Goal: Task Accomplishment & Management: Use online tool/utility

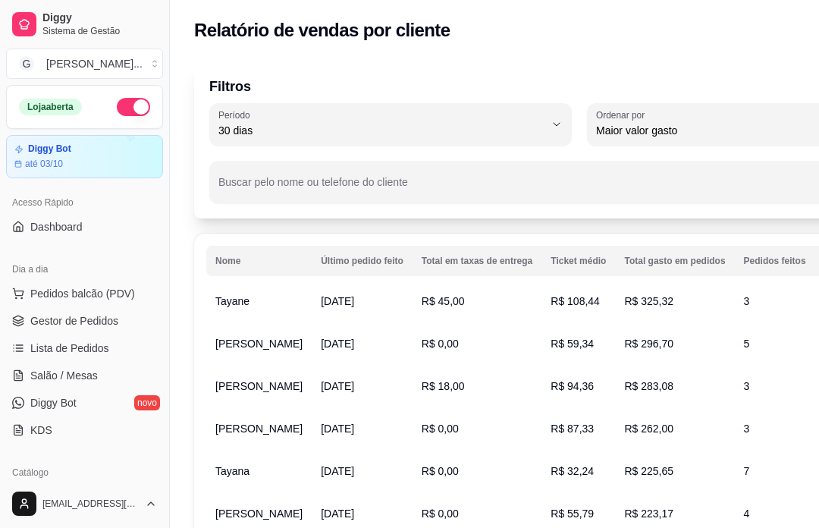
select select "30"
select select "HIGHEST_TOTAL_SPENT_WITH_ORDERS"
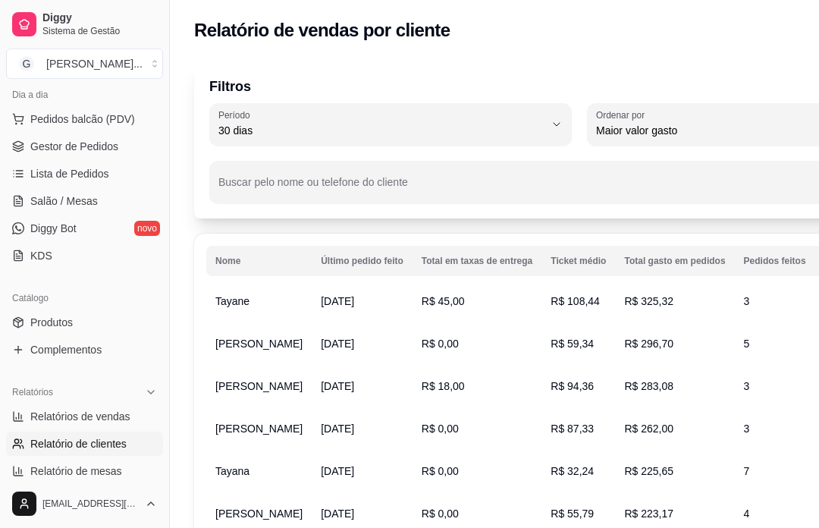
scroll to position [163, 0]
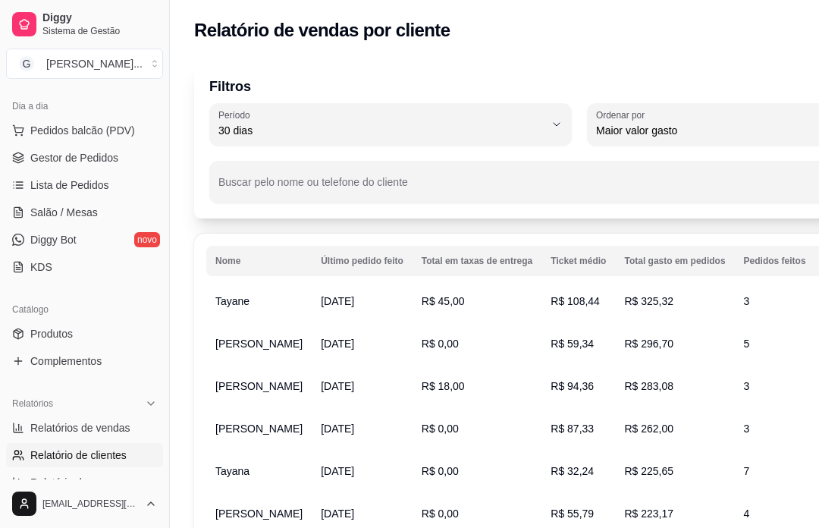
click at [85, 155] on span "Gestor de Pedidos" at bounding box center [74, 157] width 88 height 15
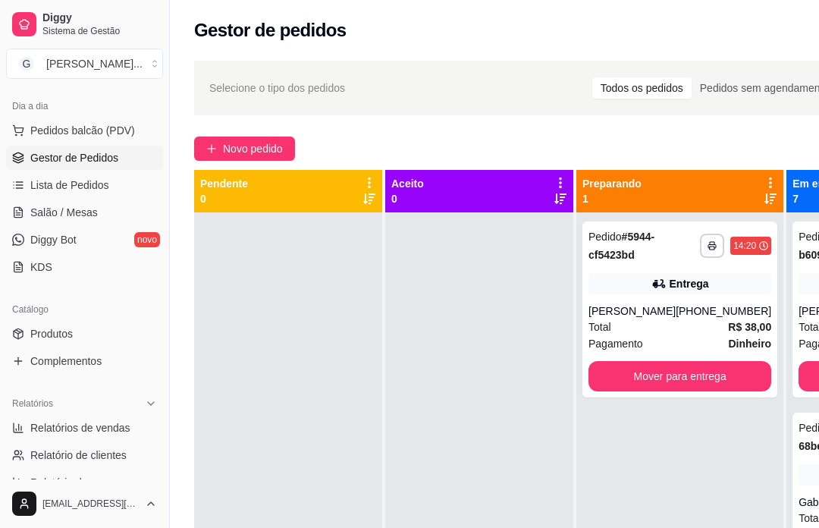
click at [271, 132] on div "**********" at bounding box center [579, 384] width 819 height 664
click at [270, 137] on button "Novo pedido" at bounding box center [244, 148] width 101 height 24
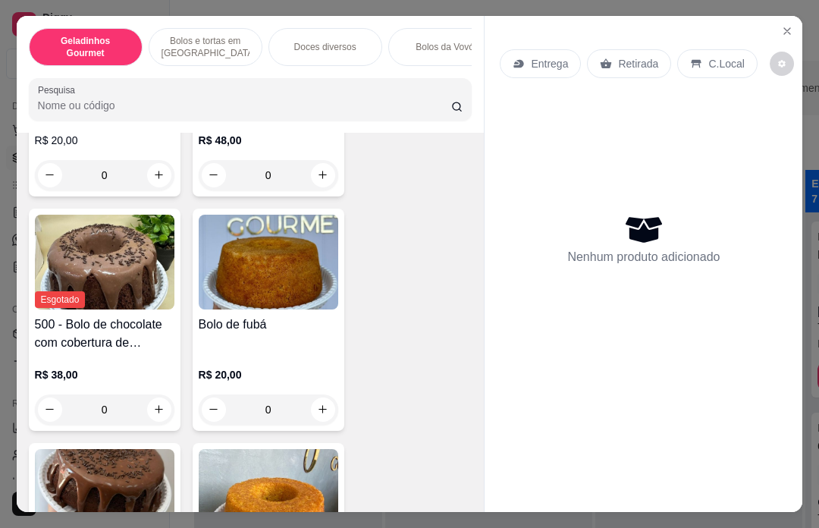
click at [781, 25] on icon "Close" at bounding box center [787, 31] width 12 height 12
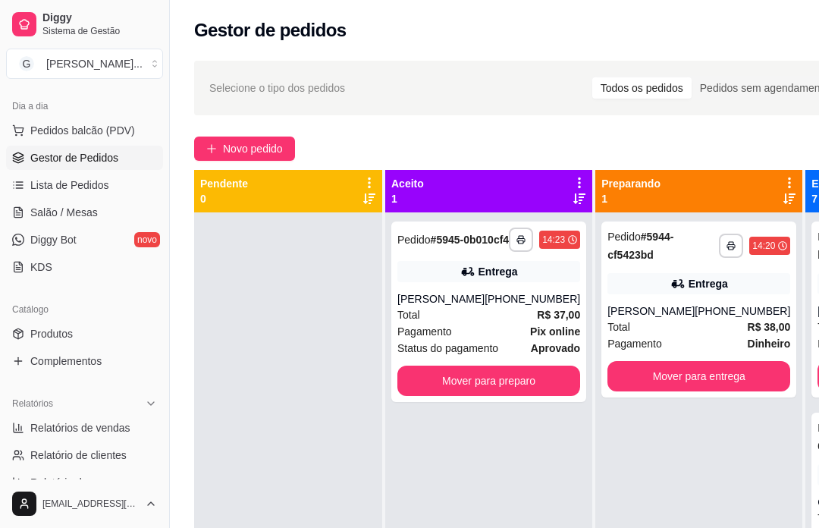
click at [500, 340] on div "Pagamento Pix online" at bounding box center [488, 331] width 183 height 17
click at [665, 443] on div "**********" at bounding box center [698, 476] width 207 height 528
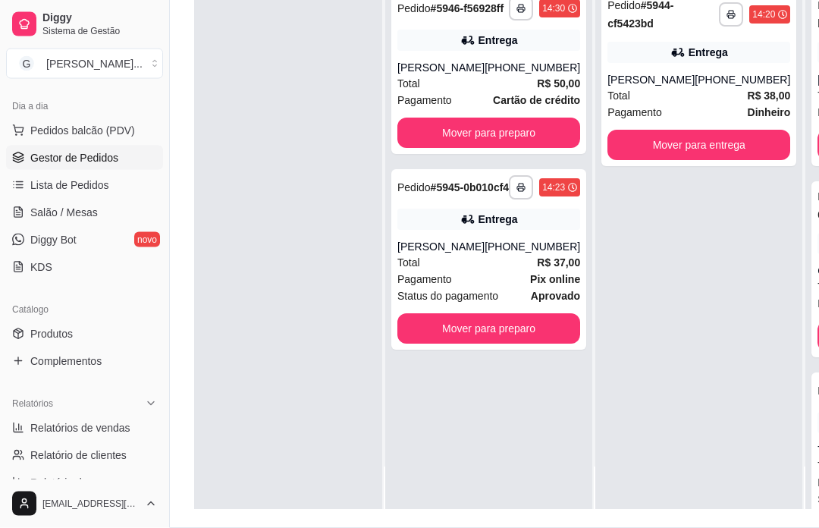
scroll to position [187, 0]
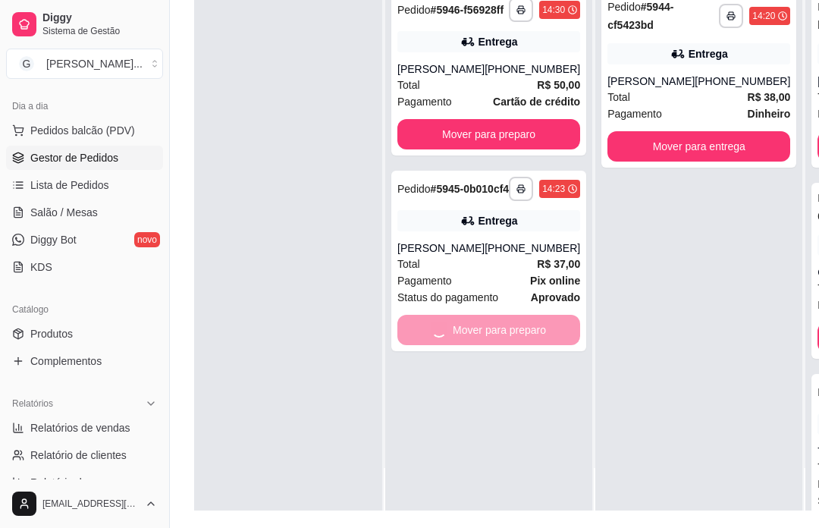
click at [486, 345] on div "Mover para preparo" at bounding box center [488, 330] width 183 height 30
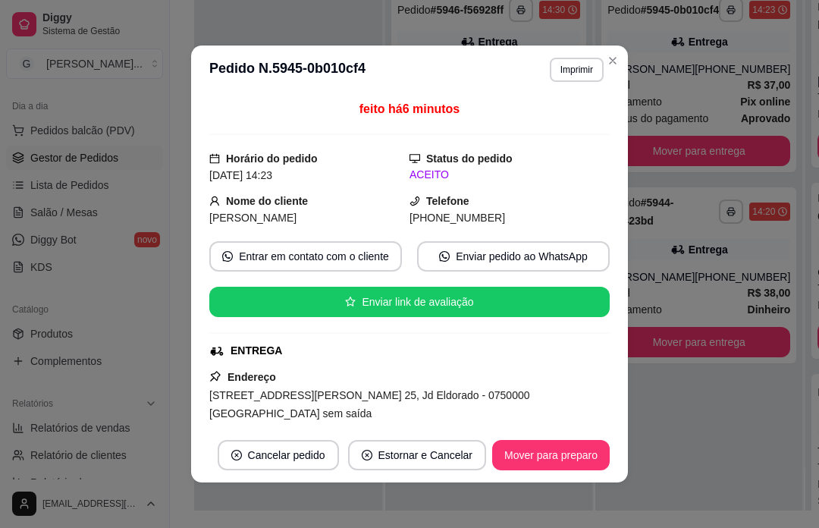
click at [683, 450] on div "**********" at bounding box center [698, 247] width 207 height 528
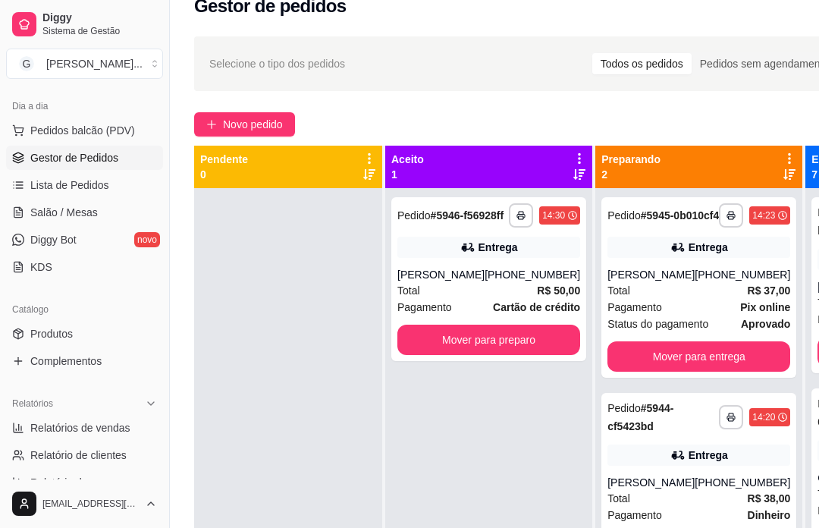
scroll to position [25, 0]
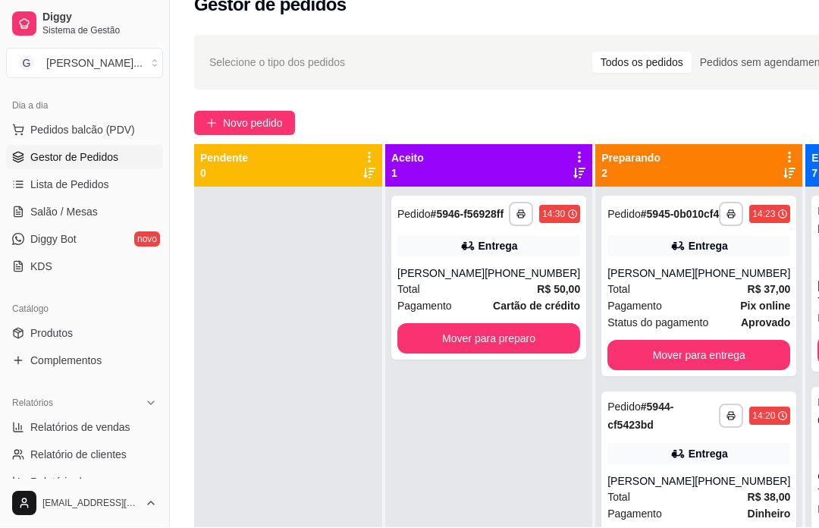
click at [268, 94] on div "**********" at bounding box center [579, 359] width 819 height 664
click at [263, 127] on span "Novo pedido" at bounding box center [253, 123] width 60 height 17
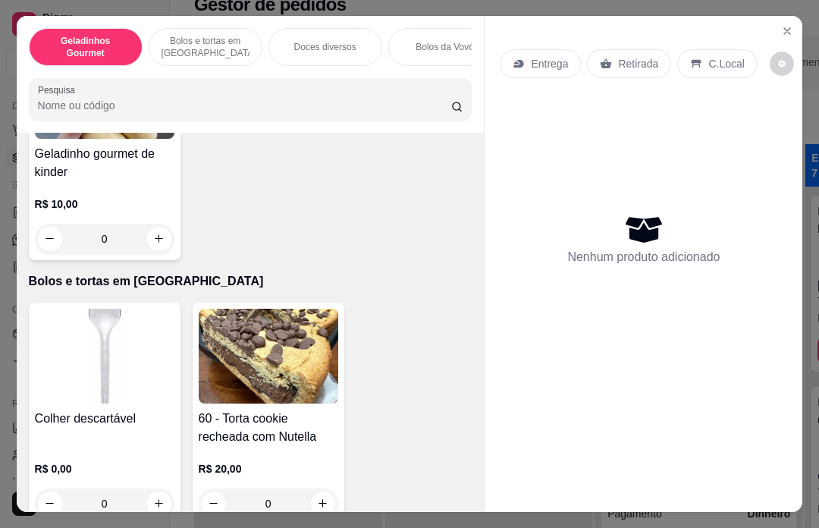
click at [778, 19] on button "Close" at bounding box center [787, 31] width 24 height 24
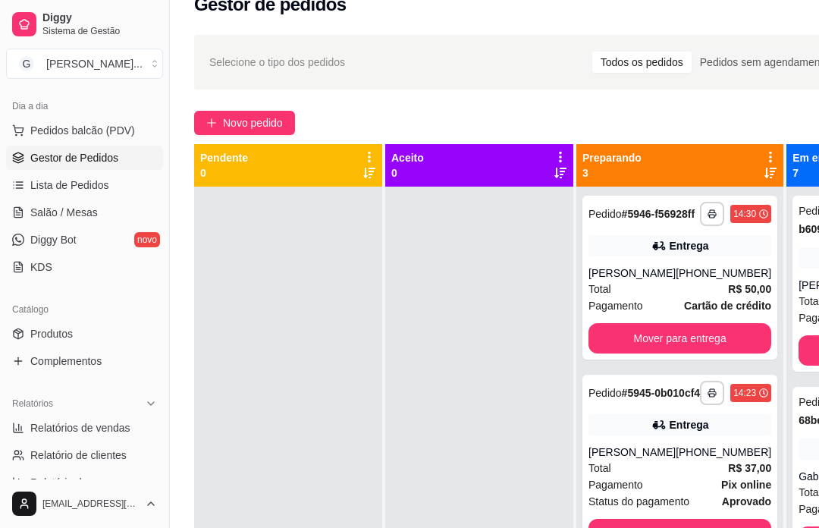
click at [258, 114] on button "Novo pedido" at bounding box center [244, 123] width 101 height 24
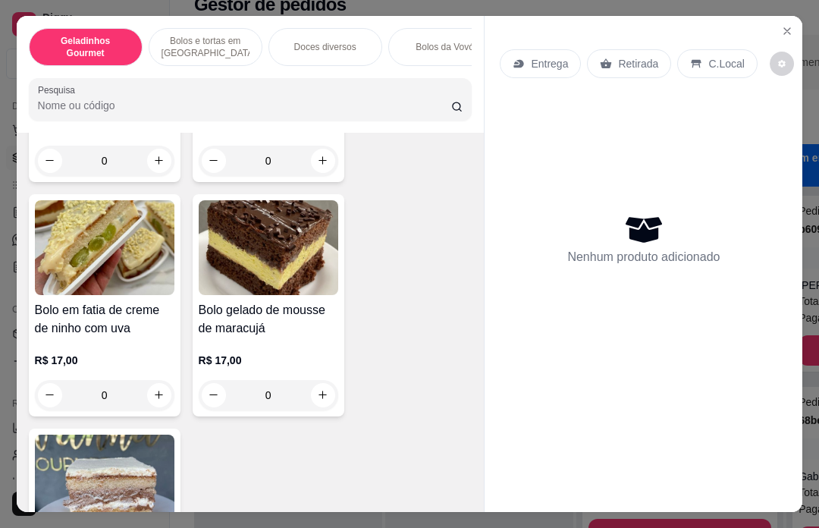
scroll to position [1313, 0]
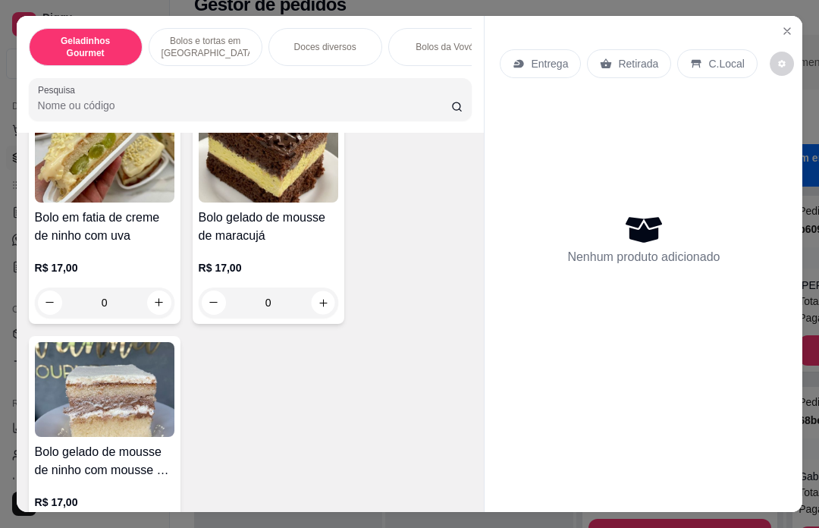
type input "1"
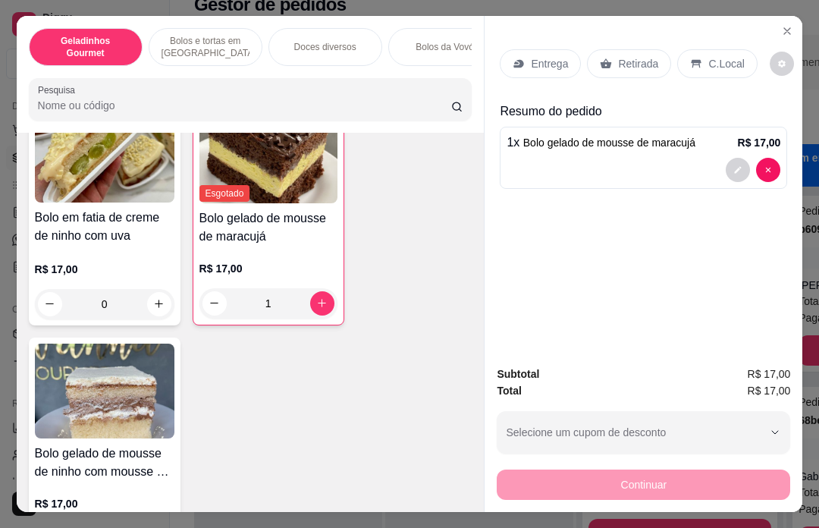
type input "1"
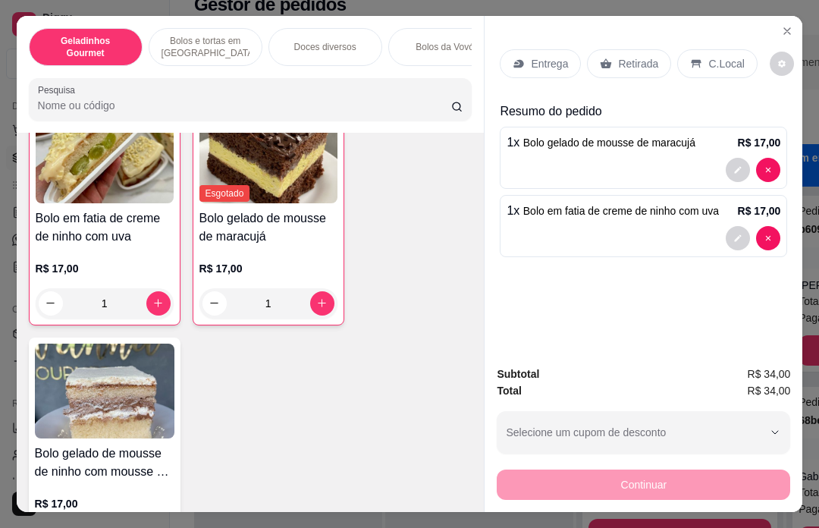
click at [625, 56] on p "Retirada" at bounding box center [638, 63] width 40 height 15
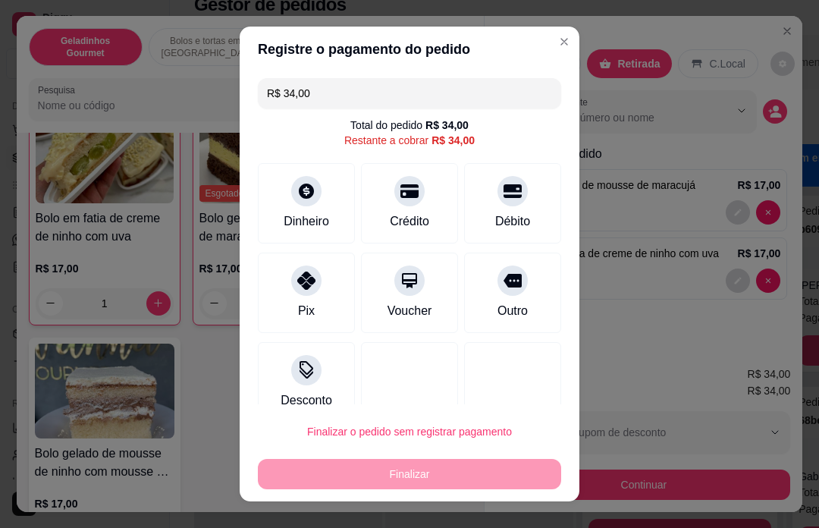
click at [410, 198] on icon at bounding box center [409, 191] width 18 height 18
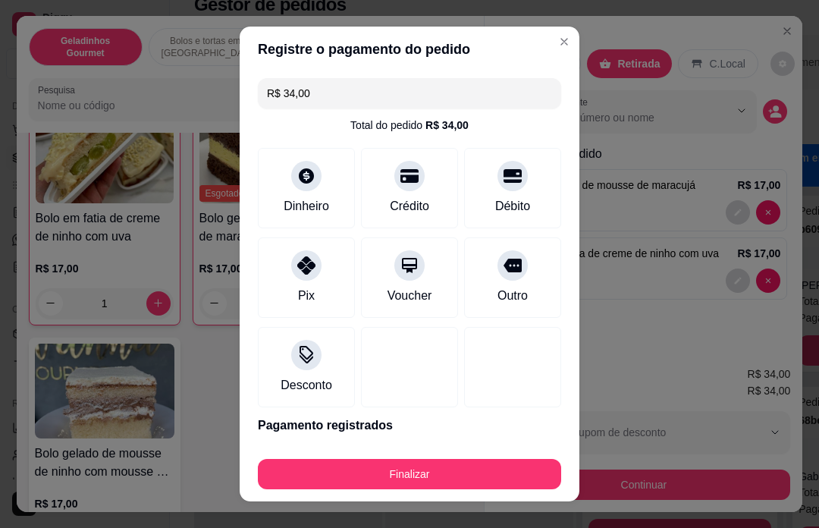
type input "R$ 0,00"
click at [438, 472] on div "Finalizar" at bounding box center [409, 474] width 303 height 30
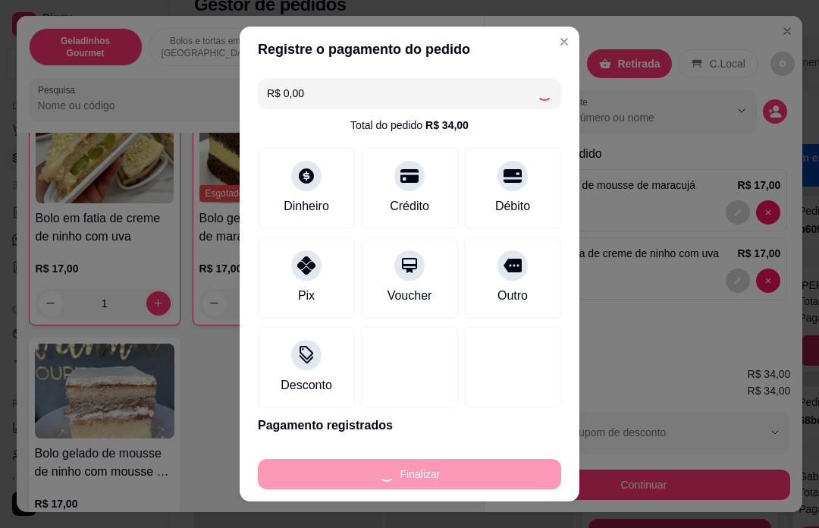
type input "0"
type input "-R$ 34,00"
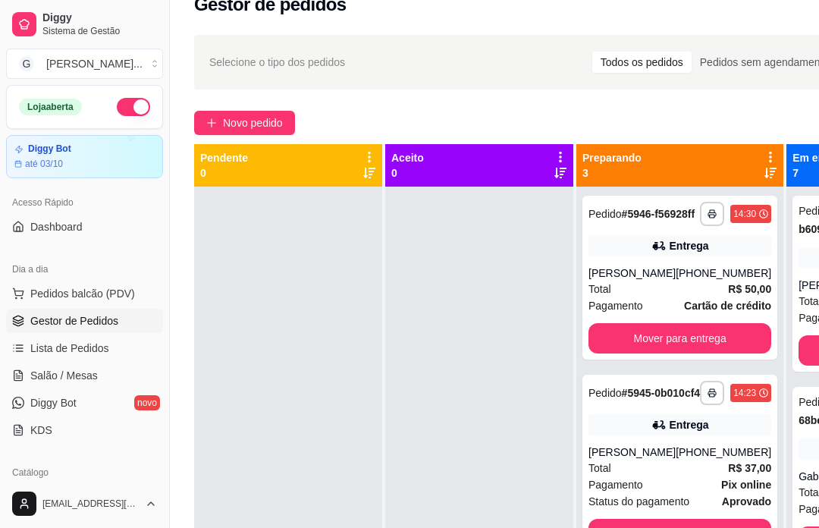
click at [149, 104] on button "button" at bounding box center [133, 107] width 33 height 18
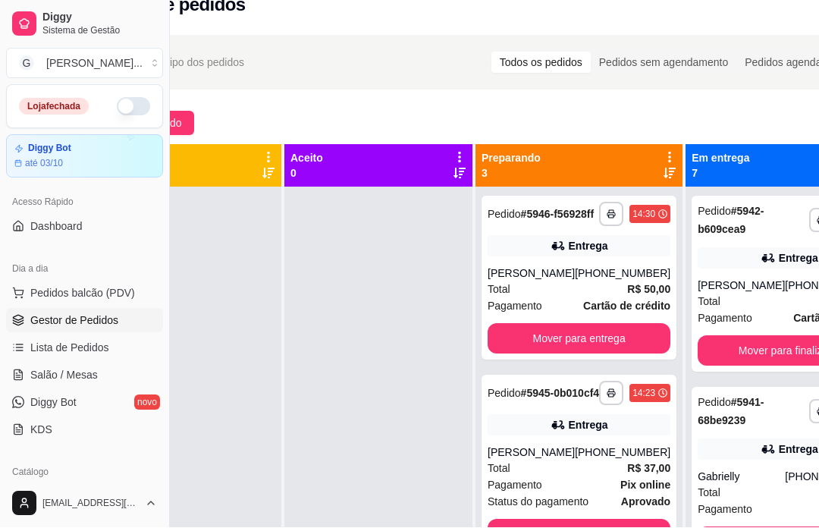
scroll to position [0, 101]
